Goal: Task Accomplishment & Management: Use online tool/utility

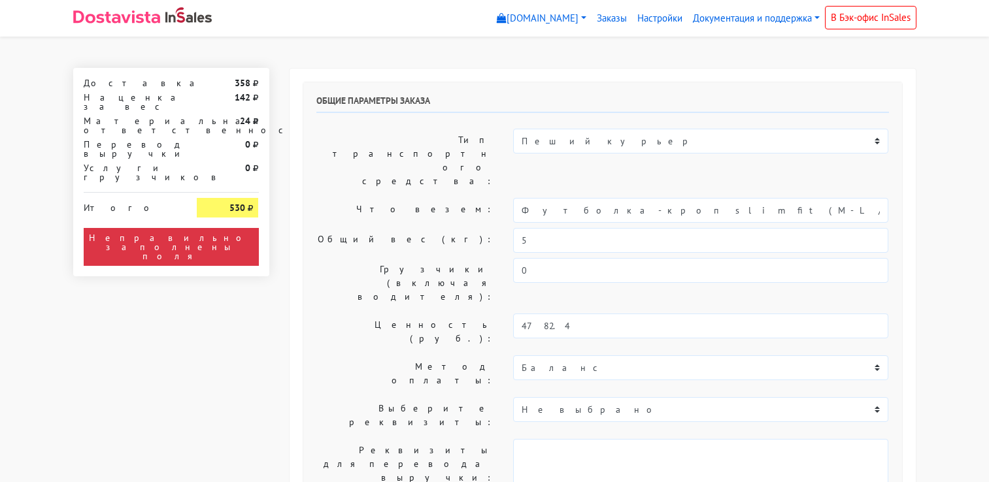
select select "10:00"
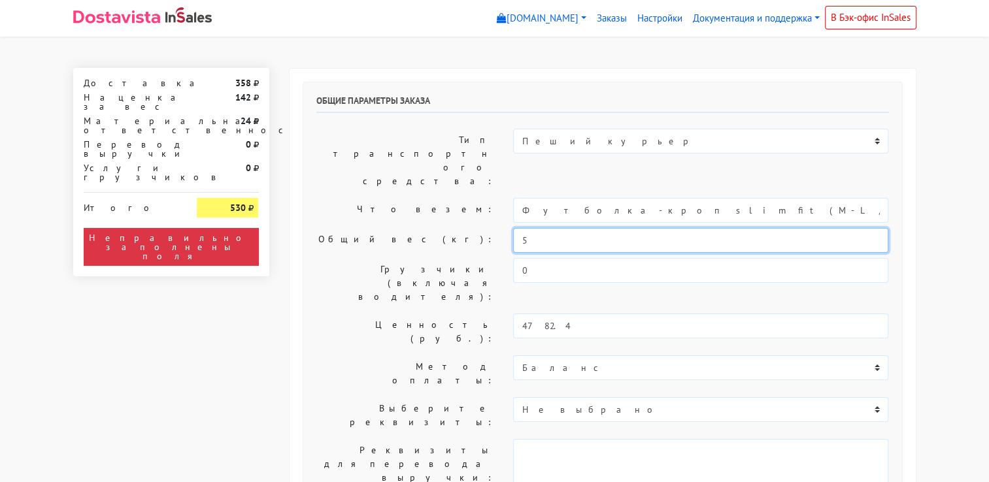
click at [550, 228] on input "5" at bounding box center [700, 240] width 375 height 25
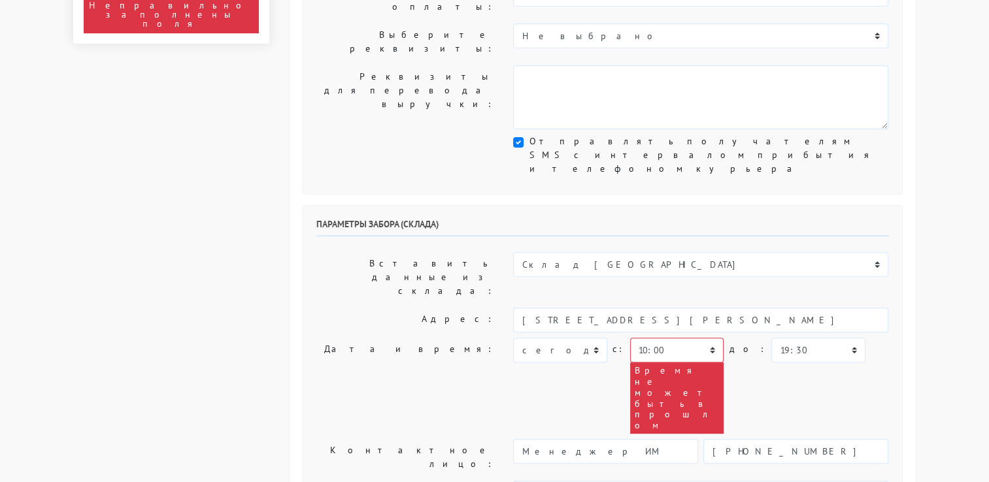
scroll to position [392, 0]
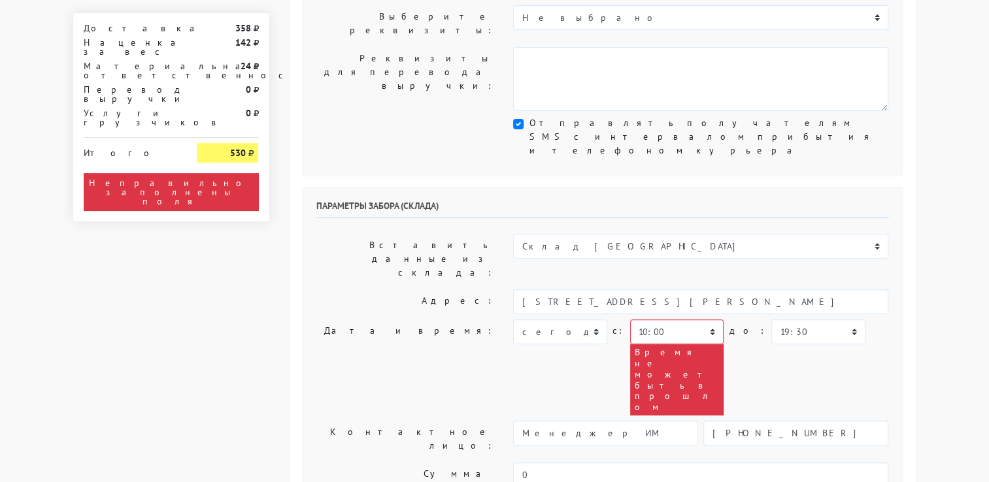
type input "1"
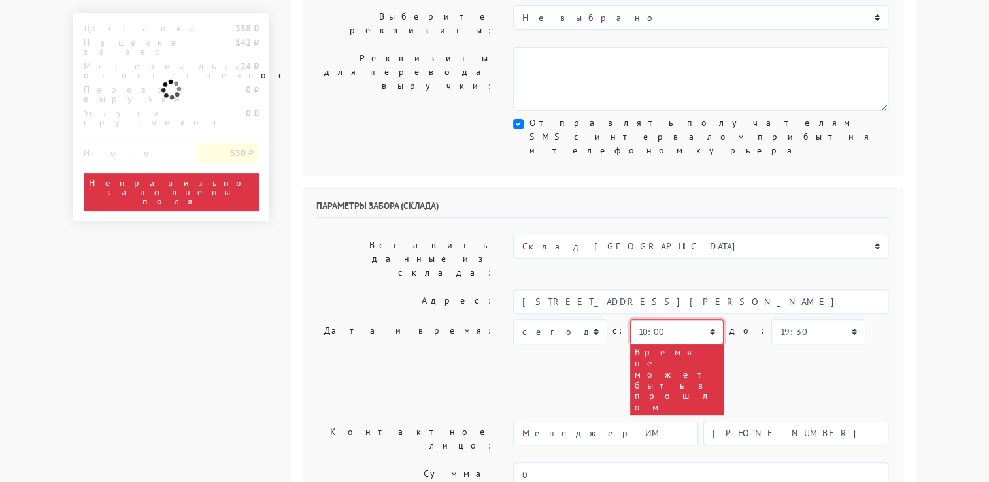
click at [689, 320] on select "00:00 00:30 01:00 01:30 02:00 02:30 03:00 03:30 04:00 04:30 05:00 05:30 06:00 0…" at bounding box center [676, 332] width 93 height 25
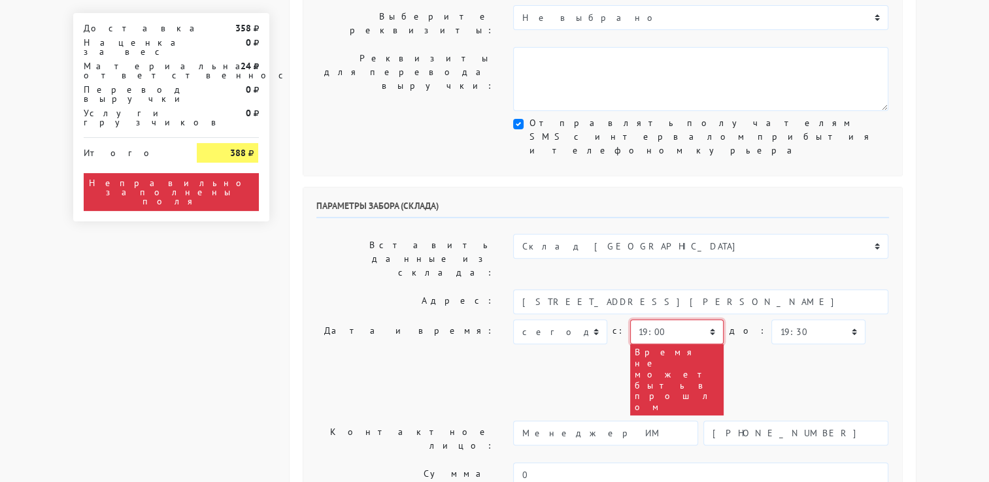
click at [630, 320] on select "00:00 00:30 01:00 01:30 02:00 02:30 03:00 03:30 04:00 04:30 05:00 05:30 06:00 0…" at bounding box center [676, 332] width 93 height 25
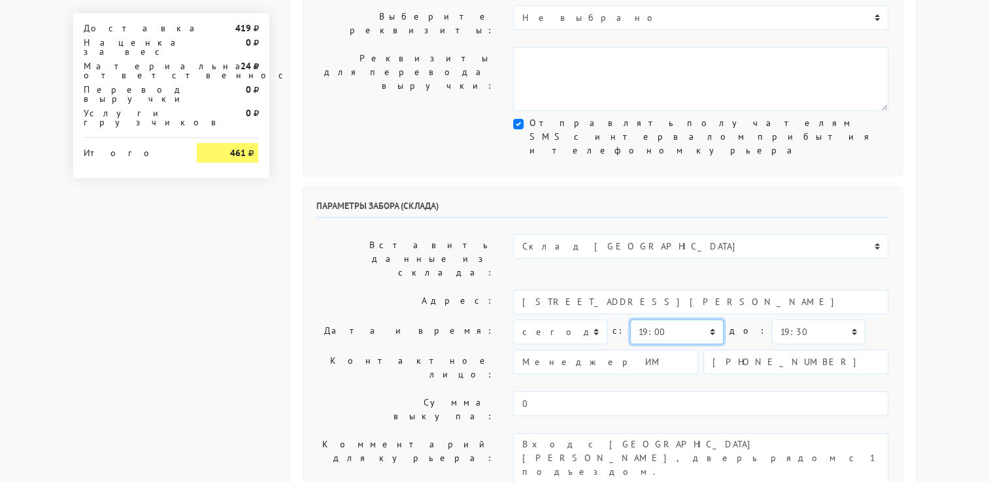
click at [695, 320] on select "00:00 00:30 01:00 01:30 02:00 02:30 03:00 03:30 04:00 04:30 05:00 05:30 06:00 0…" at bounding box center [676, 332] width 93 height 25
select select "18:30"
click at [630, 320] on select "00:00 00:30 01:00 01:30 02:00 02:30 03:00 03:30 04:00 04:30 05:00 05:30 06:00 0…" at bounding box center [676, 332] width 93 height 25
click at [804, 320] on select "00:00 00:30 01:00 01:30 02:00 02:30 03:00 03:30 04:00 04:30 05:00 05:30 06:00 0…" at bounding box center [817, 332] width 93 height 25
select select "19:00"
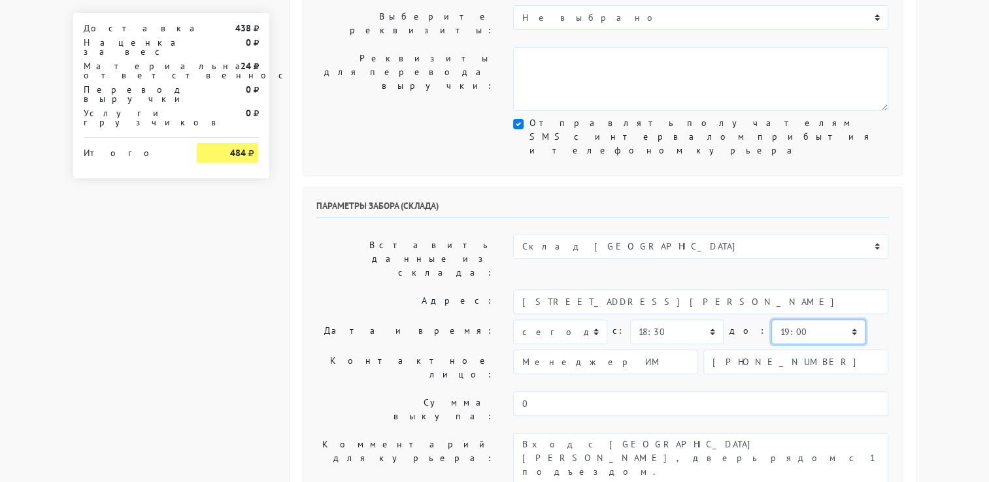
click at [771, 320] on select "00:00 00:30 01:00 01:30 02:00 02:30 03:00 03:30 04:00 04:30 05:00 05:30 06:00 0…" at bounding box center [817, 332] width 93 height 25
click at [938, 227] on body "pafigizm.myinsales.ru pafigizm.myinsales.ru Выйти Заказы Настройки 0" at bounding box center [494, 339] width 989 height 1462
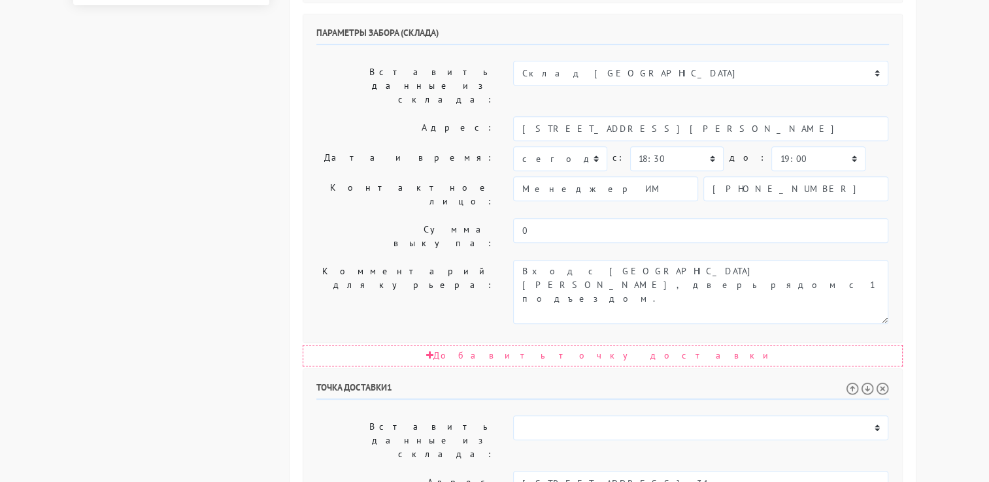
scroll to position [653, 0]
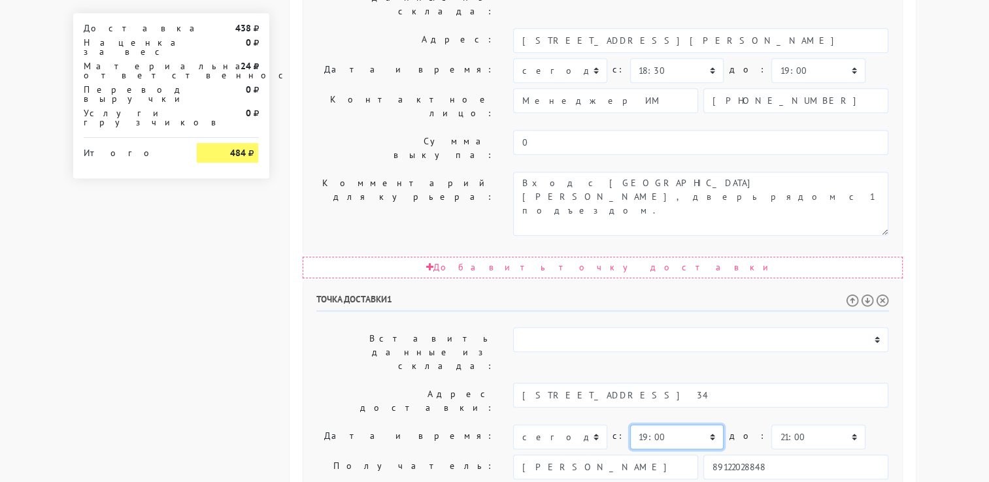
click at [704, 425] on select "00:00 00:30 01:00 01:30 02:00 02:30 03:00 03:30 04:00 04:30 05:00 05:30 06:00 0…" at bounding box center [676, 437] width 93 height 25
select select "19:30"
click at [630, 425] on select "00:00 00:30 01:00 01:30 02:00 02:30 03:00 03:30 04:00 04:30 05:00 05:30 06:00 0…" at bounding box center [676, 437] width 93 height 25
click at [933, 248] on body "pafigizm.myinsales.ru pafigizm.myinsales.ru Выйти Заказы Настройки 0" at bounding box center [494, 78] width 989 height 1462
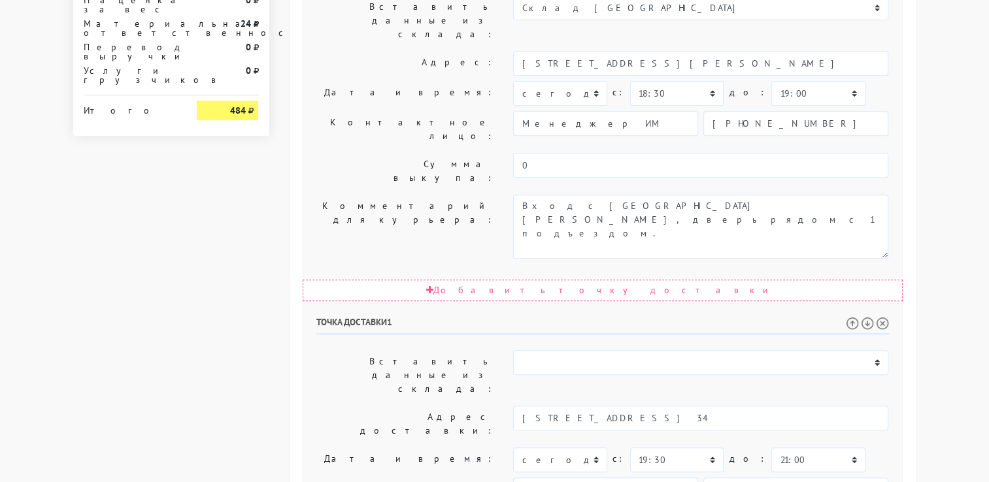
scroll to position [719, 0]
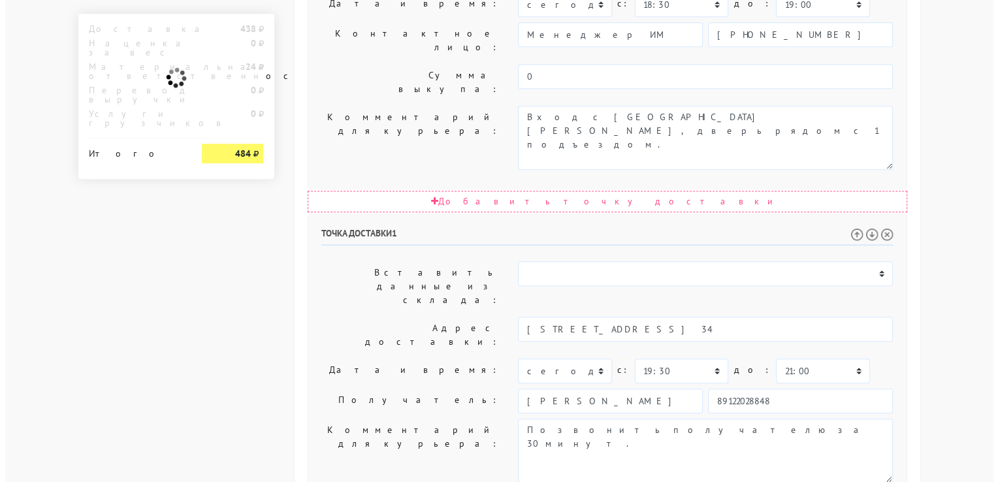
scroll to position [0, 0]
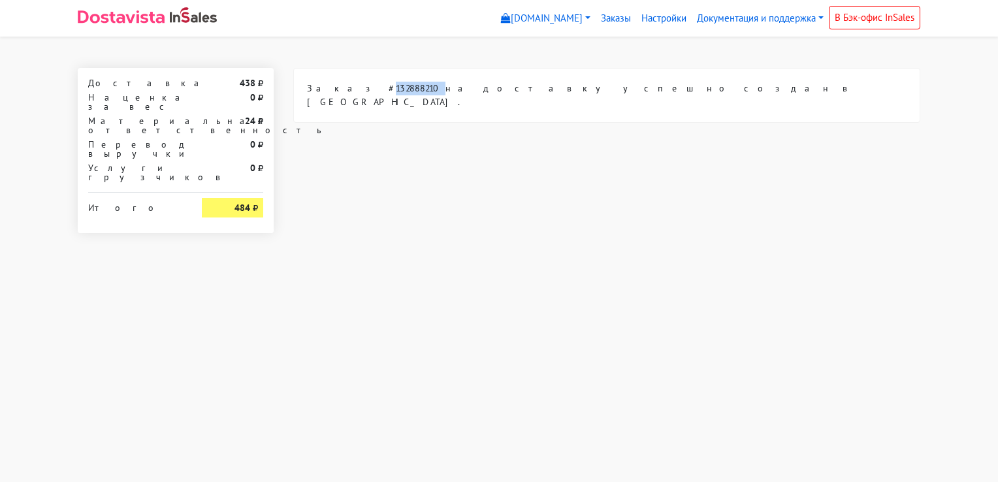
drag, startPoint x: 337, startPoint y: 86, endPoint x: 383, endPoint y: 90, distance: 46.5
click at [383, 90] on div "Заказ #132888210 на доставку успешно создан в Dostavista." at bounding box center [607, 96] width 626 height 54
copy div "132888210"
click at [141, 17] on img at bounding box center [121, 16] width 87 height 13
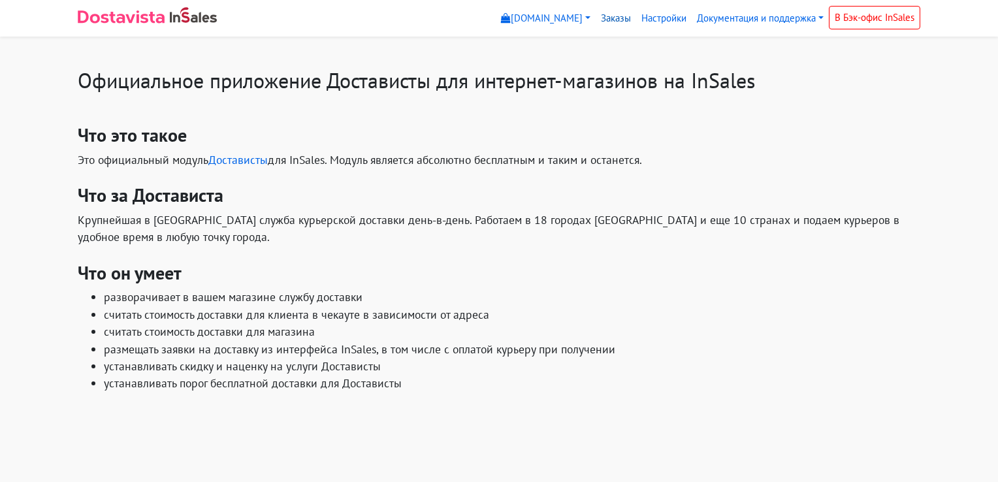
click at [614, 21] on link "Заказы" at bounding box center [616, 18] width 41 height 25
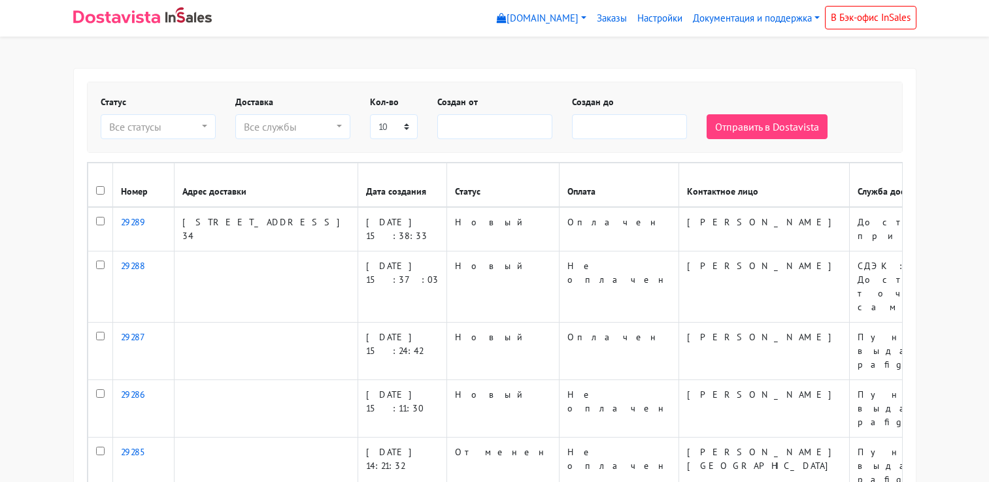
select select
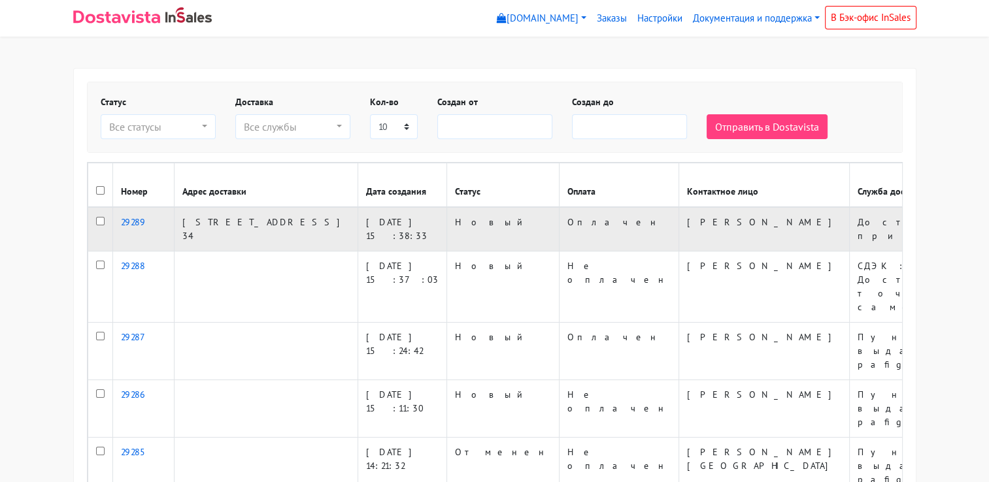
click at [139, 223] on link "29289" at bounding box center [133, 222] width 25 height 12
click at [559, 237] on td "Оплачен" at bounding box center [619, 229] width 120 height 44
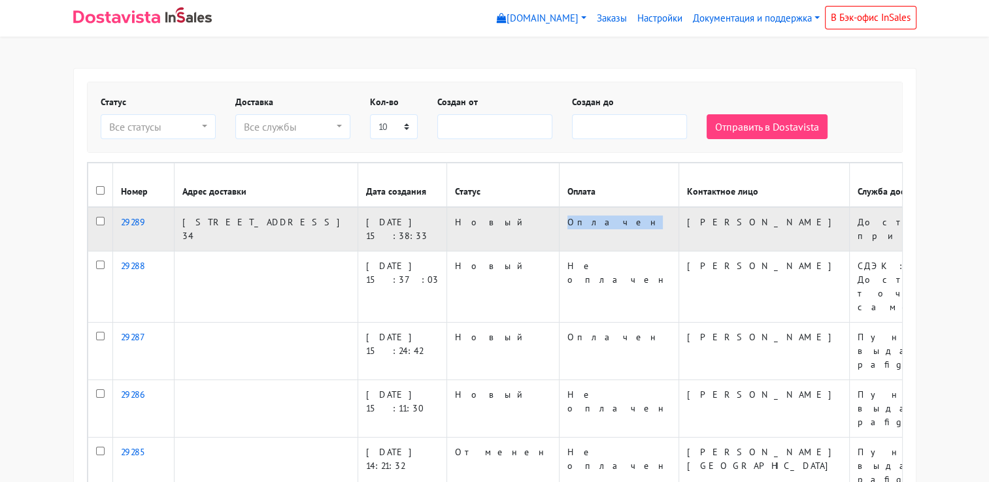
click at [559, 237] on td "Оплачен" at bounding box center [619, 229] width 120 height 44
drag, startPoint x: 429, startPoint y: 237, endPoint x: 422, endPoint y: 239, distance: 7.0
click at [559, 239] on td "Оплачен" at bounding box center [619, 229] width 120 height 44
click at [446, 231] on td "Новый" at bounding box center [502, 229] width 112 height 44
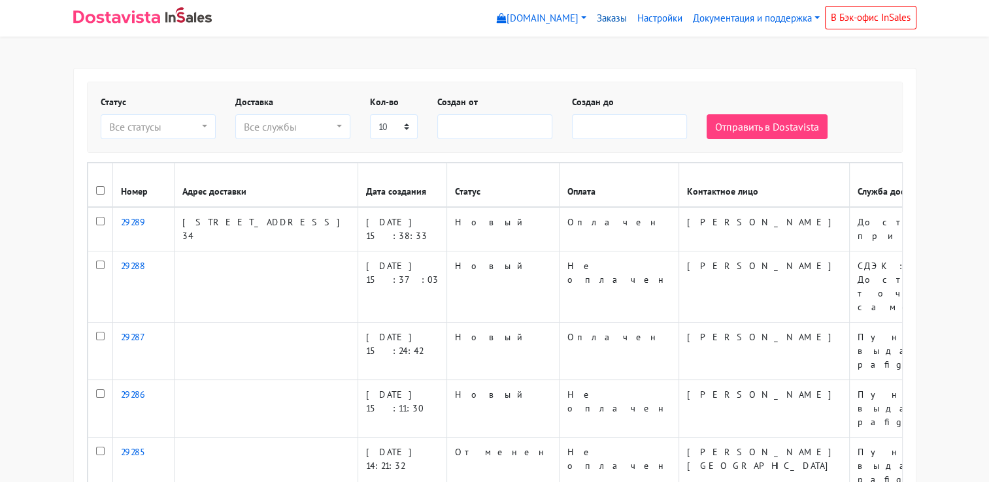
click at [604, 23] on link "Заказы" at bounding box center [611, 18] width 41 height 25
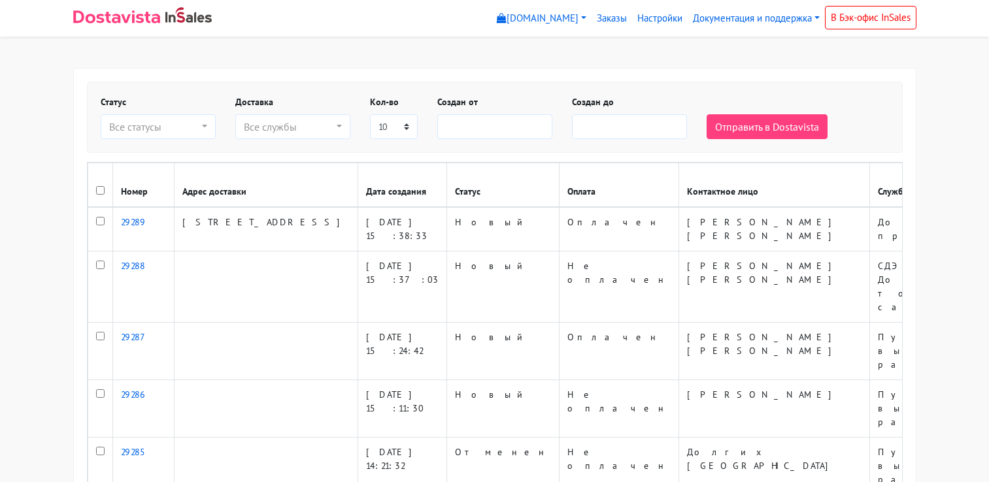
select select
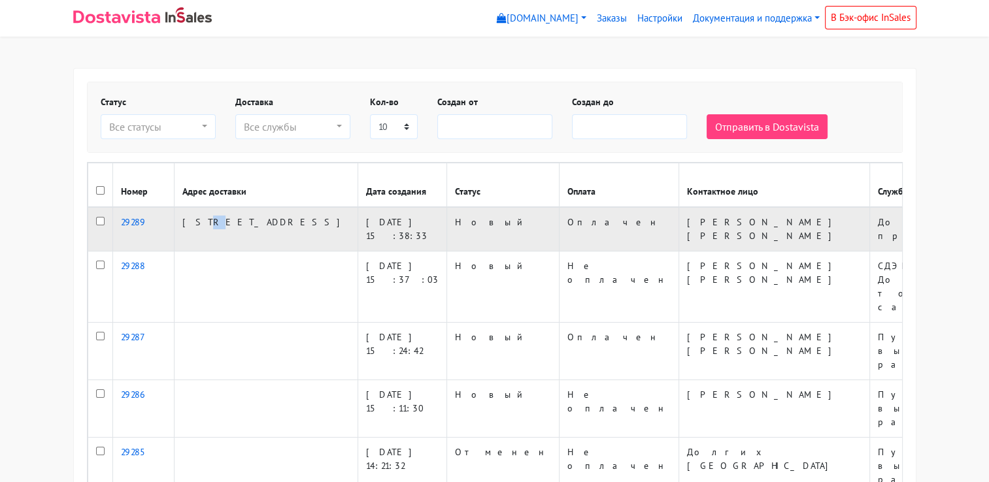
click at [180, 227] on td "[STREET_ADDRESS]" at bounding box center [266, 229] width 184 height 44
drag, startPoint x: 180, startPoint y: 227, endPoint x: 164, endPoint y: 233, distance: 17.4
click at [174, 233] on td "[STREET_ADDRESS]" at bounding box center [266, 229] width 184 height 44
click at [137, 222] on link "29289" at bounding box center [133, 222] width 25 height 12
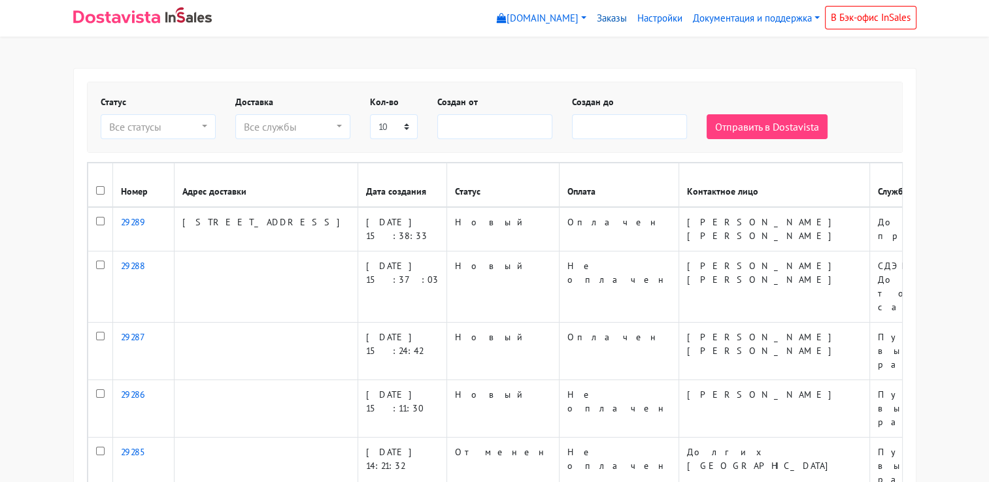
click at [602, 24] on link "Заказы" at bounding box center [611, 18] width 41 height 25
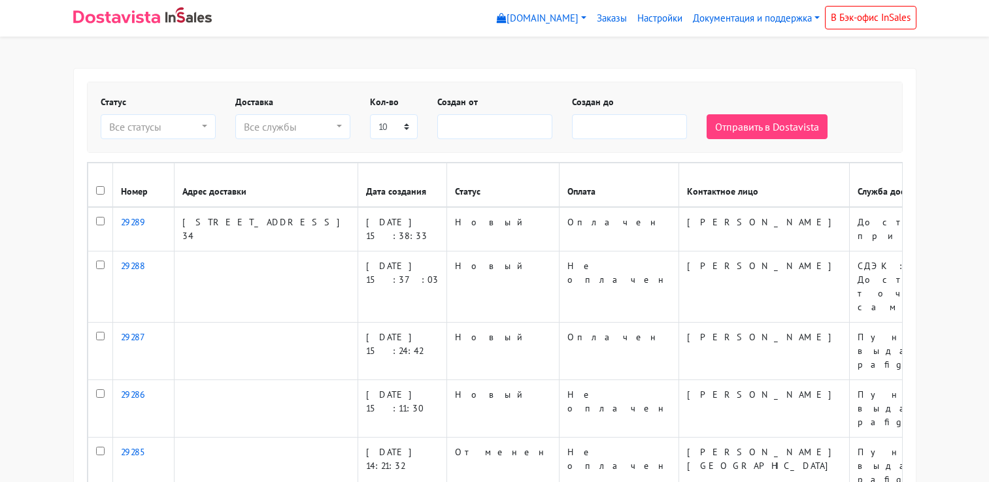
select select
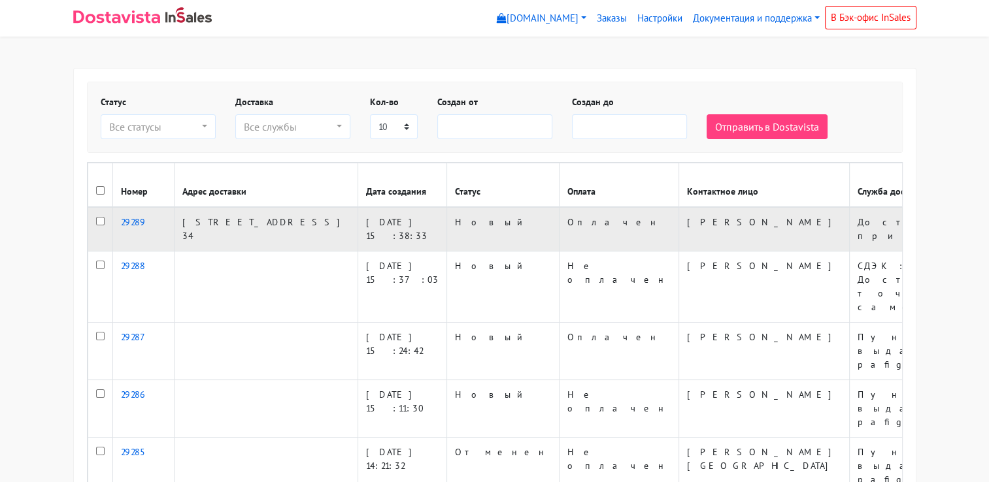
drag, startPoint x: 880, startPoint y: 218, endPoint x: 839, endPoint y: 222, distance: 41.3
drag, startPoint x: 883, startPoint y: 224, endPoint x: 835, endPoint y: 221, distance: 48.5
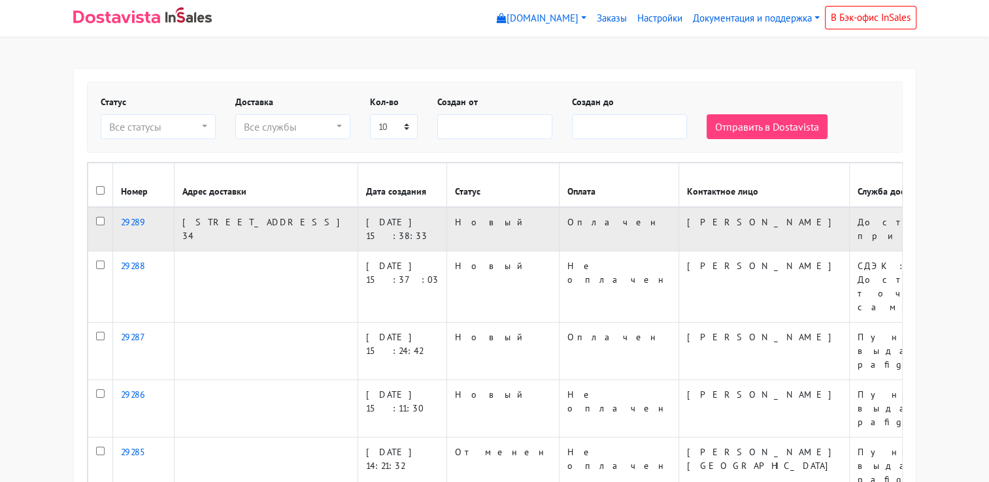
copy td "132888210"
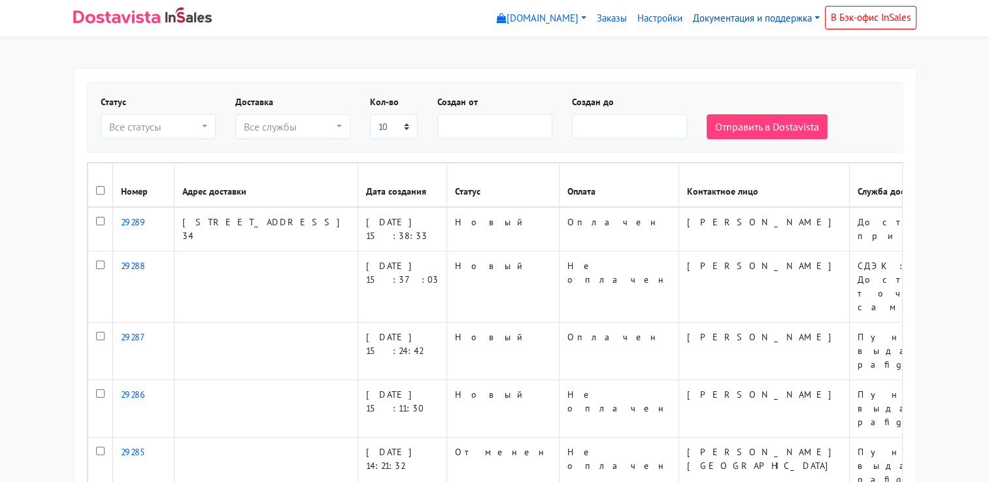
click at [753, 22] on link "Документация и поддержка" at bounding box center [755, 18] width 137 height 25
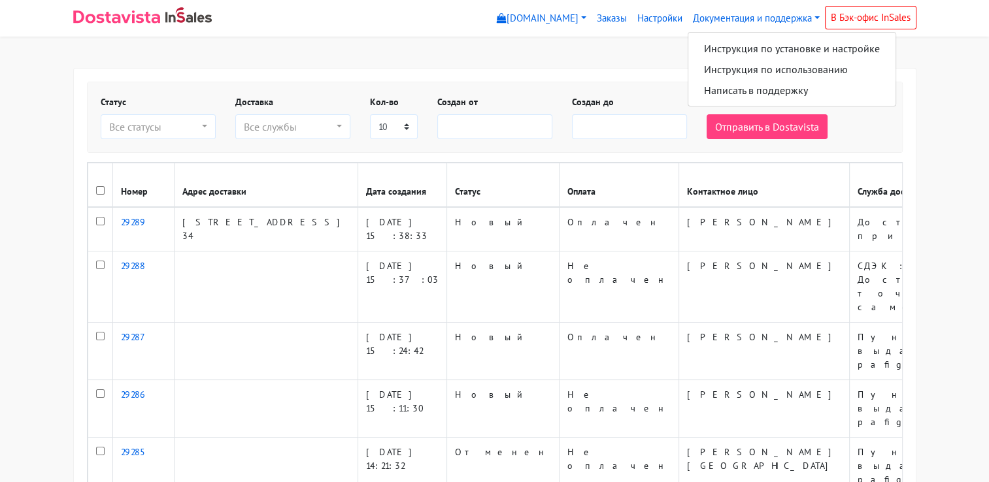
click at [462, 97] on label "Создан от" at bounding box center [457, 102] width 41 height 14
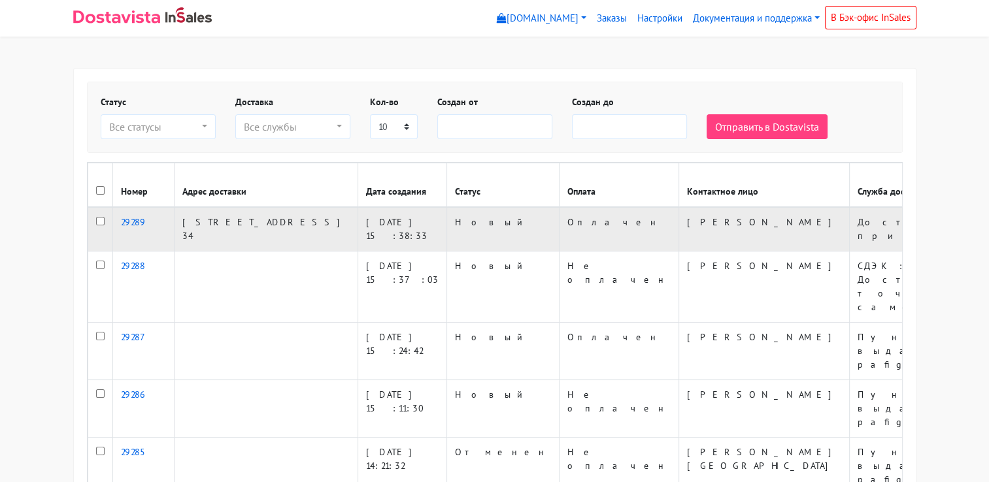
click at [99, 220] on input "checkbox" at bounding box center [100, 221] width 8 height 8
checkbox input "true"
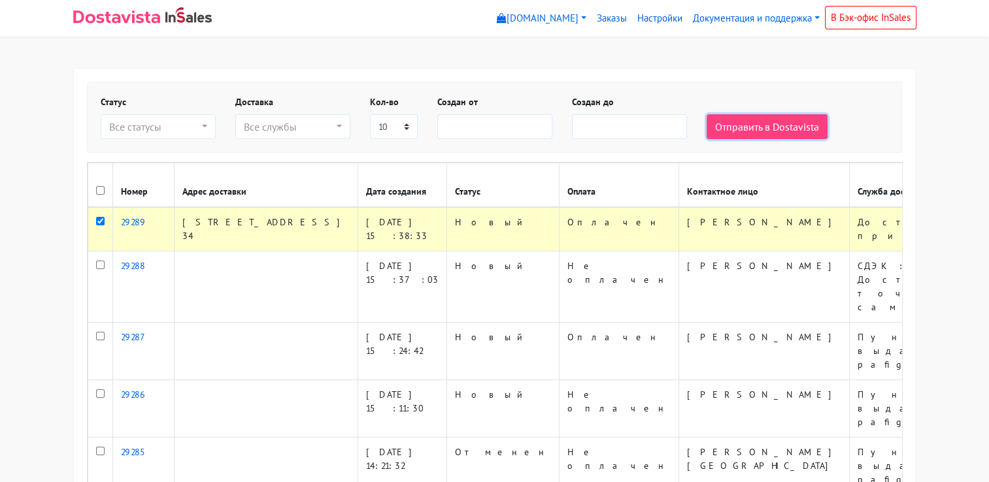
click at [757, 126] on button "Отправить в Dostavista" at bounding box center [766, 126] width 121 height 25
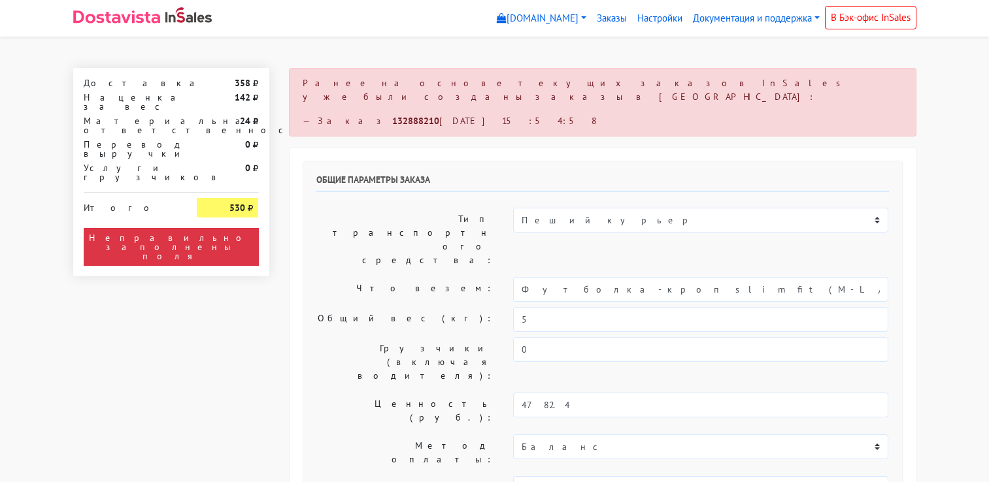
select select "10:00"
drag, startPoint x: 332, startPoint y: 107, endPoint x: 382, endPoint y: 109, distance: 49.7
click at [382, 114] on div "— Заказ 132888210 [DATE] 15:54:58" at bounding box center [603, 121] width 600 height 14
copy div "132888210"
click at [533, 20] on link "[DOMAIN_NAME]" at bounding box center [541, 18] width 100 height 25
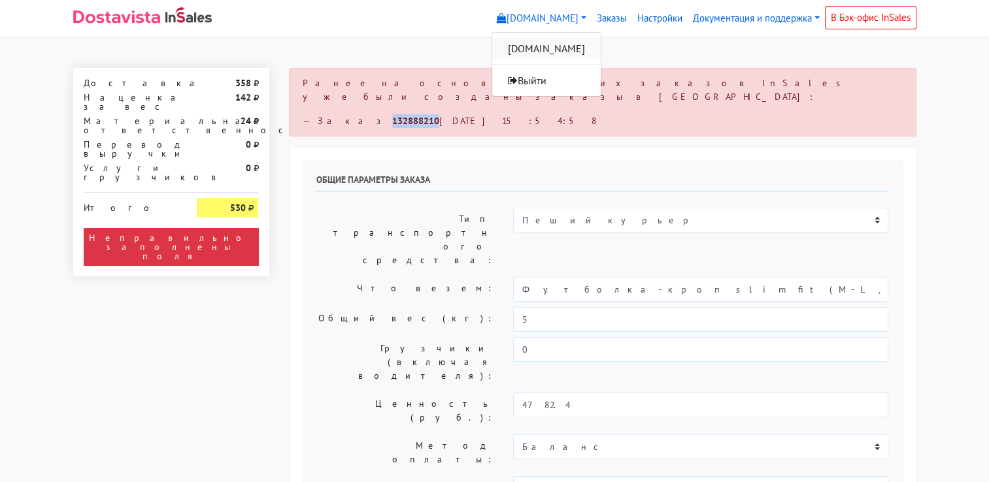
click at [543, 54] on link "[DOMAIN_NAME]" at bounding box center [546, 48] width 108 height 21
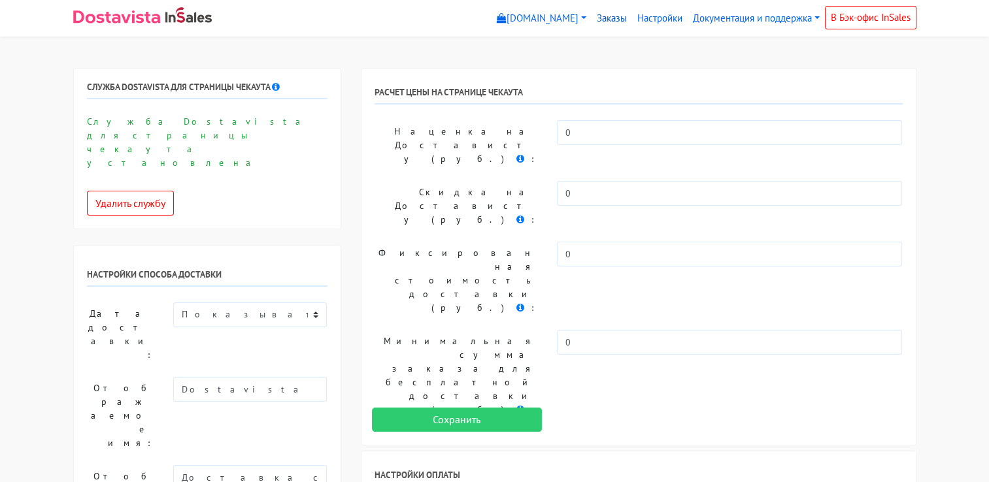
click at [614, 20] on link "Заказы" at bounding box center [611, 18] width 41 height 25
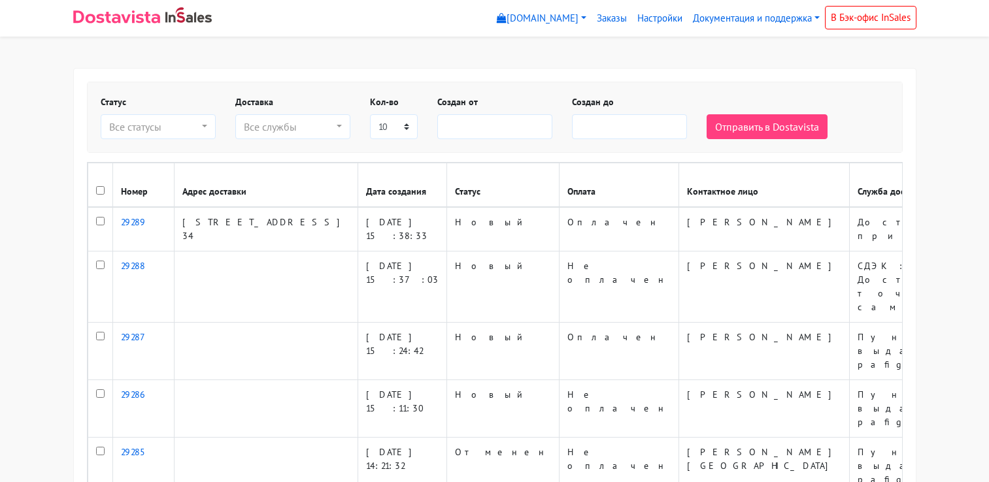
select select
click at [535, 22] on link "[DOMAIN_NAME]" at bounding box center [541, 18] width 100 height 25
click at [535, 41] on link "[DOMAIN_NAME]" at bounding box center [546, 48] width 108 height 21
select select
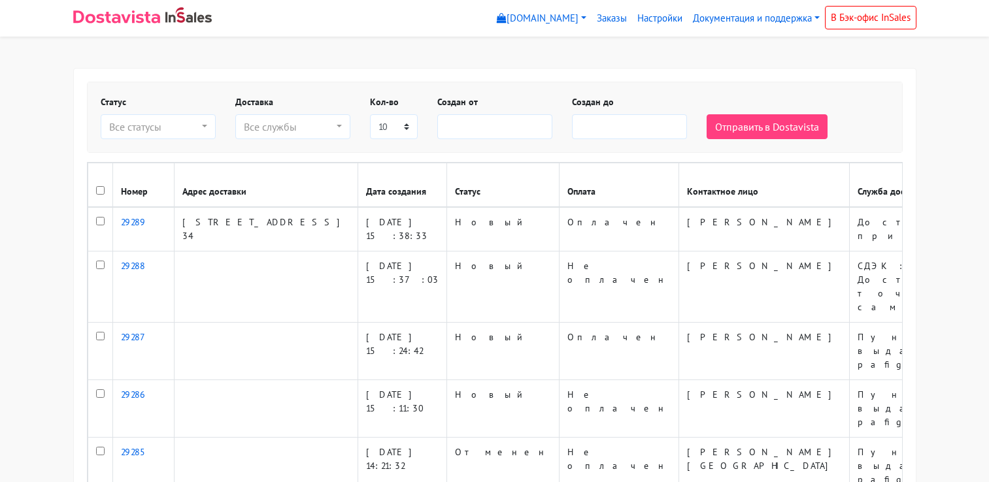
select select
